Goal: Task Accomplishment & Management: Use online tool/utility

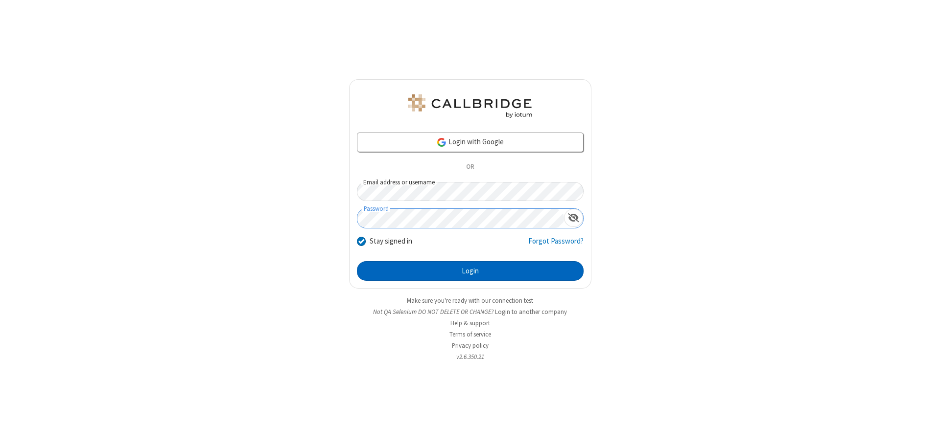
click at [470, 271] on button "Login" at bounding box center [470, 271] width 227 height 20
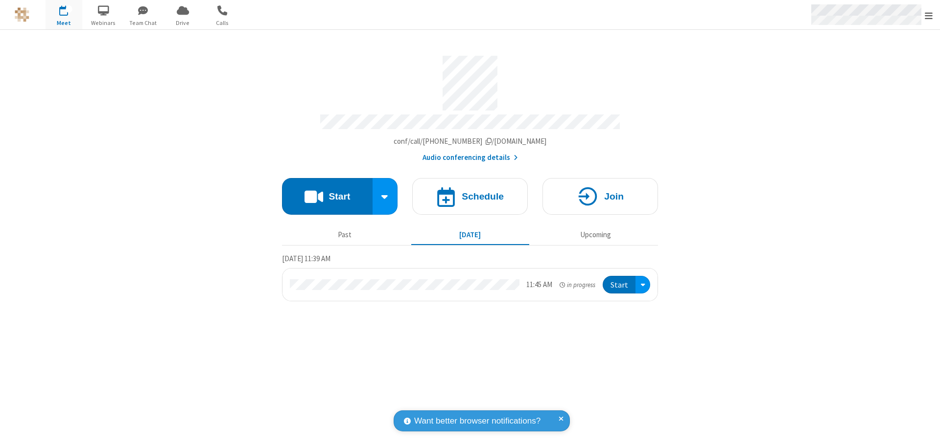
click at [929, 15] on span "Open menu" at bounding box center [929, 16] width 8 height 10
click at [183, 23] on span "Drive" at bounding box center [182, 23] width 37 height 9
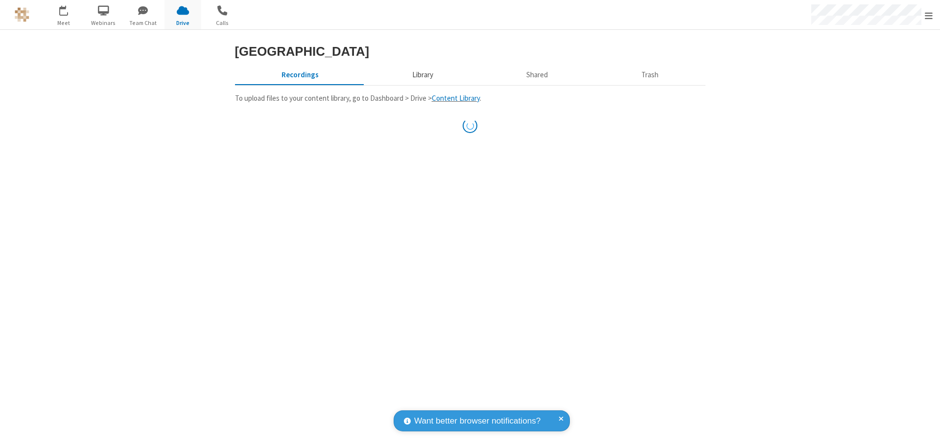
click at [421, 84] on button "Library" at bounding box center [422, 75] width 115 height 19
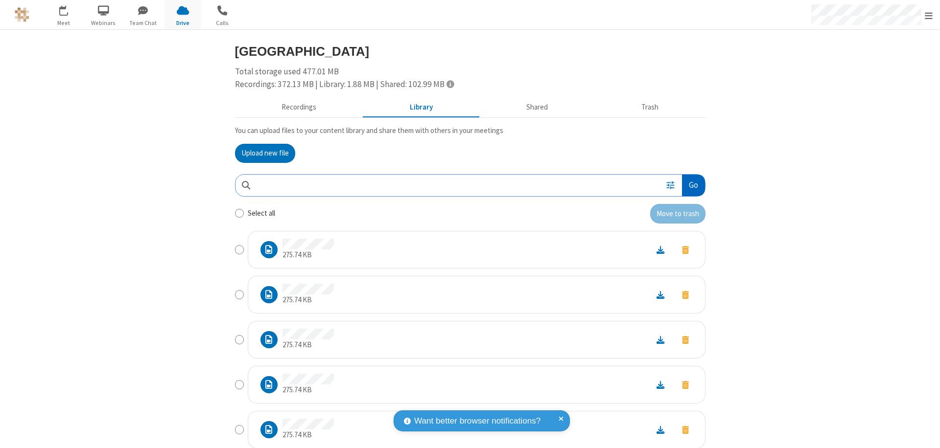
click at [689, 185] on button "Go" at bounding box center [693, 186] width 23 height 22
click at [261, 153] on button "Upload new file" at bounding box center [265, 154] width 60 height 20
